Goal: Task Accomplishment & Management: Manage account settings

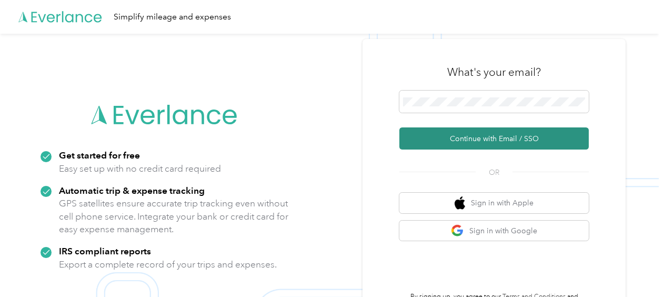
click at [500, 136] on button "Continue with Email / SSO" at bounding box center [494, 138] width 189 height 22
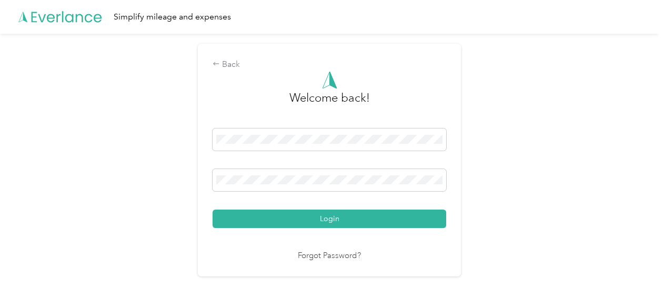
click at [329, 256] on link "Forgot Password?" at bounding box center [329, 256] width 63 height 12
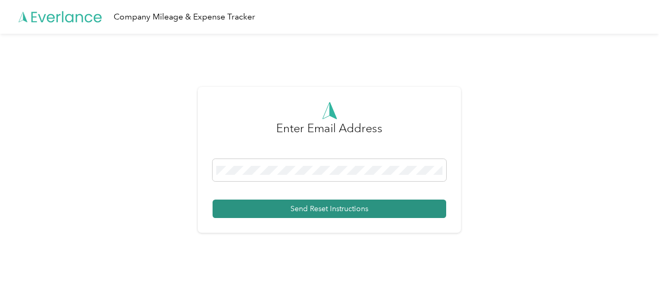
click at [358, 203] on button "Send Reset Instructions" at bounding box center [330, 208] width 234 height 18
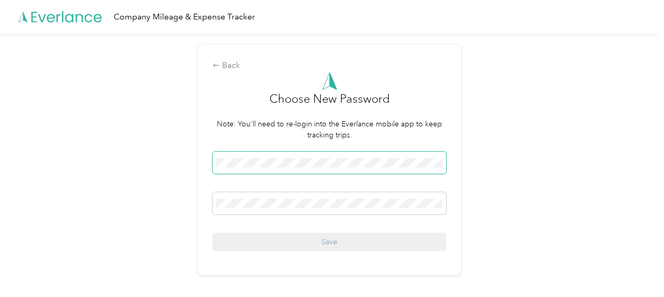
click at [213, 157] on div "Back Choose New Password Note: You'll need to re-login into the Everlance mobil…" at bounding box center [329, 160] width 263 height 230
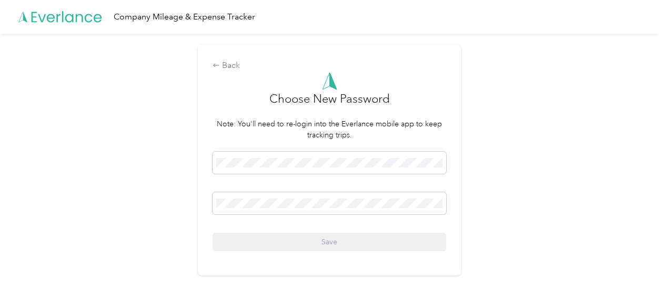
click at [232, 242] on div "Save" at bounding box center [330, 201] width 234 height 99
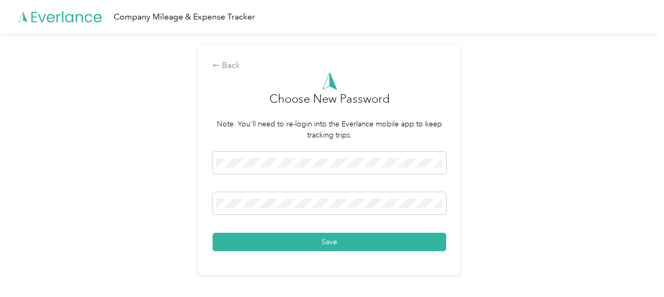
click at [498, 247] on div "Back Choose New Password Note: You'll need to re-login into the Everlance mobil…" at bounding box center [329, 164] width 659 height 261
click at [351, 237] on button "Save" at bounding box center [330, 242] width 234 height 18
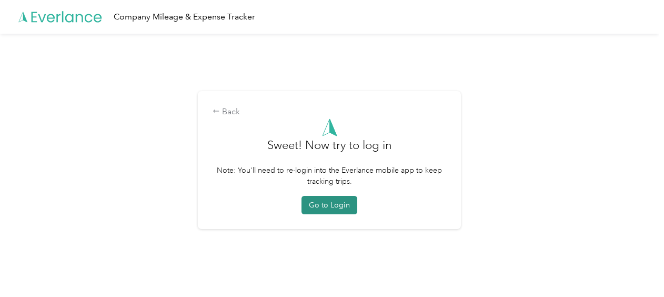
click at [339, 205] on button "Go to Login" at bounding box center [330, 205] width 56 height 18
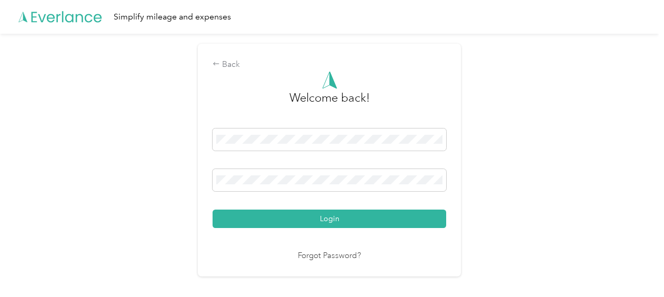
click at [304, 216] on button "Login" at bounding box center [330, 218] width 234 height 18
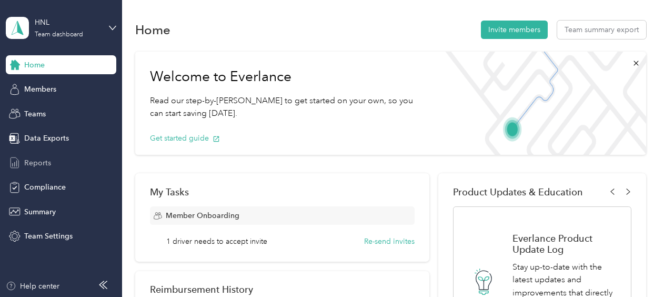
click at [31, 159] on span "Reports" at bounding box center [37, 162] width 27 height 11
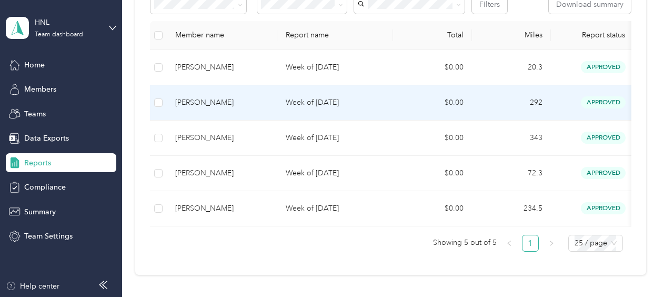
scroll to position [211, 0]
